Goal: Transaction & Acquisition: Purchase product/service

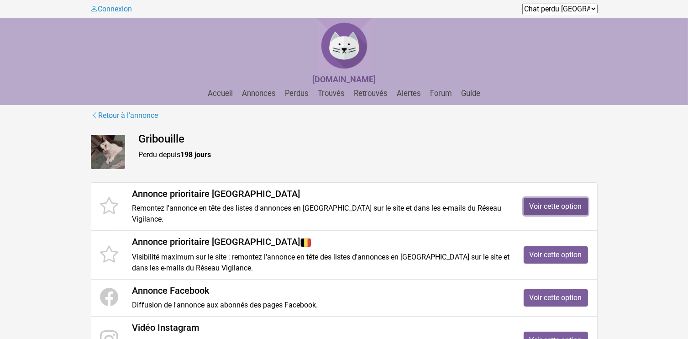
click at [561, 203] on link "Voir cette option" at bounding box center [555, 206] width 64 height 17
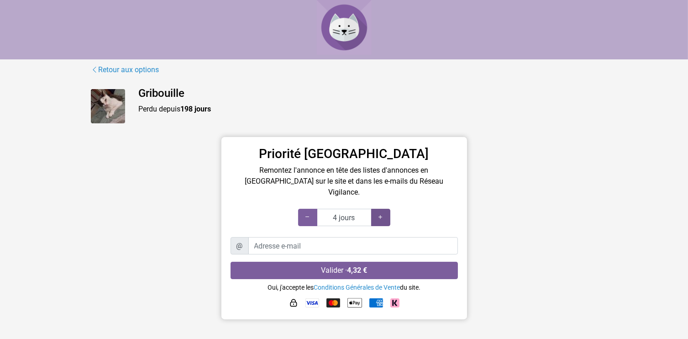
click at [380, 213] on icon at bounding box center [380, 217] width 7 height 9
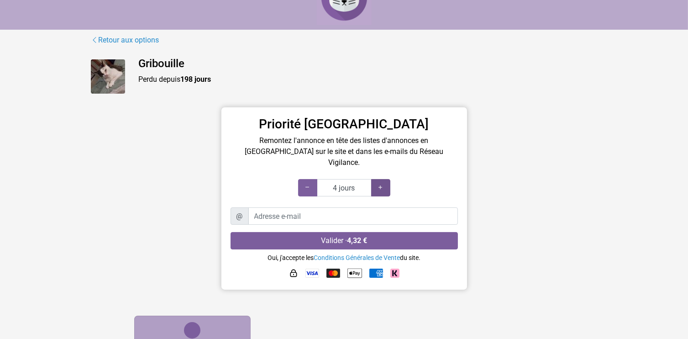
scroll to position [46, 0]
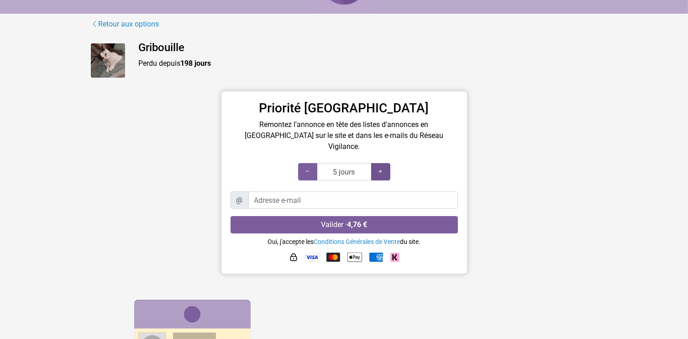
click at [380, 163] on div at bounding box center [380, 171] width 19 height 17
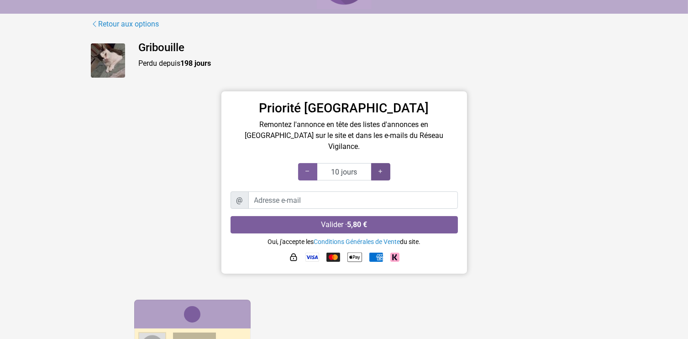
click at [380, 163] on div at bounding box center [380, 171] width 19 height 17
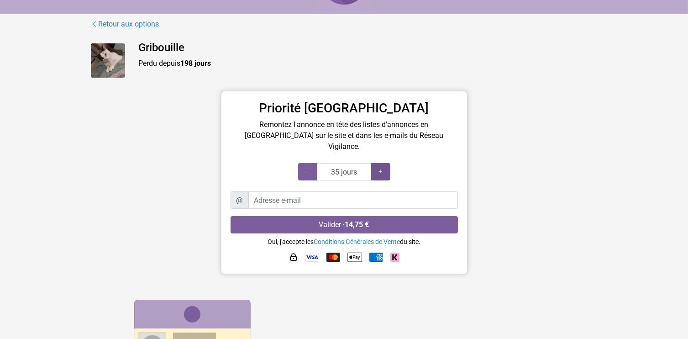
click at [380, 163] on div at bounding box center [380, 171] width 19 height 17
click at [306, 167] on icon at bounding box center [307, 171] width 7 height 9
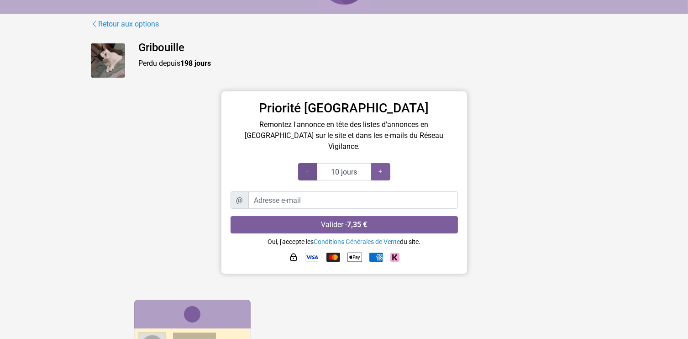
click at [306, 167] on icon at bounding box center [307, 171] width 7 height 9
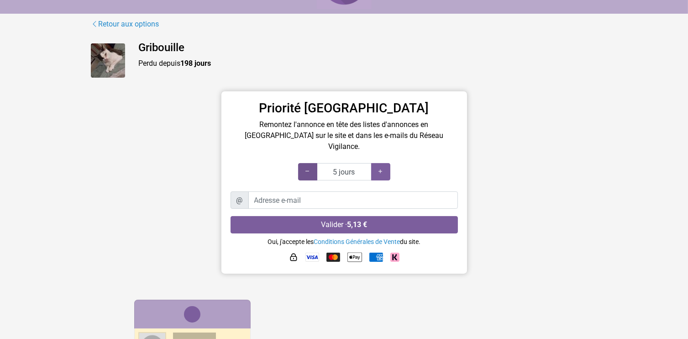
click at [306, 167] on icon at bounding box center [307, 171] width 7 height 9
type input "1 jours"
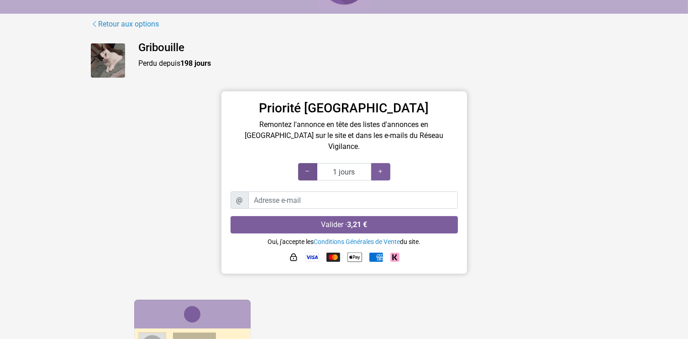
click at [306, 167] on icon at bounding box center [307, 171] width 7 height 9
click at [305, 163] on div at bounding box center [307, 171] width 19 height 17
click at [305, 167] on icon at bounding box center [307, 171] width 7 height 9
